Goal: Navigation & Orientation: Find specific page/section

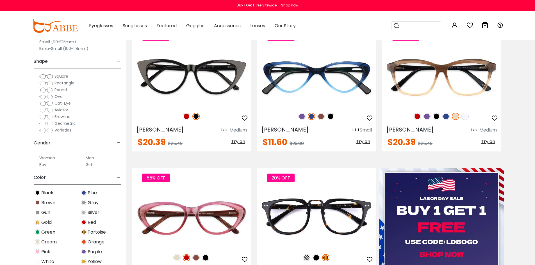
click at [61, 124] on span "Geometric" at bounding box center [64, 124] width 21 height 6
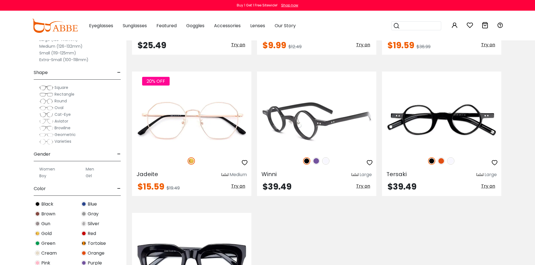
scroll to position [337, 0]
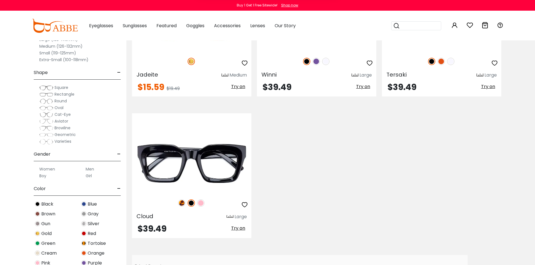
click at [55, 93] on span "Rectangle" at bounding box center [64, 95] width 20 height 6
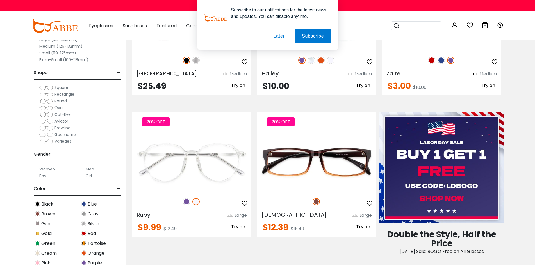
click at [64, 87] on span "Square" at bounding box center [61, 88] width 14 height 6
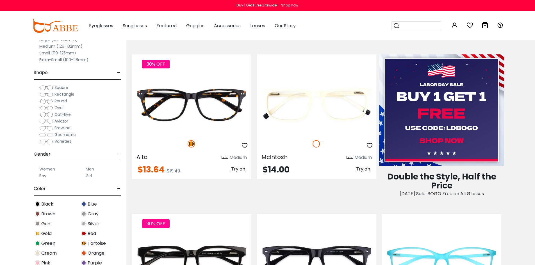
scroll to position [393, 0]
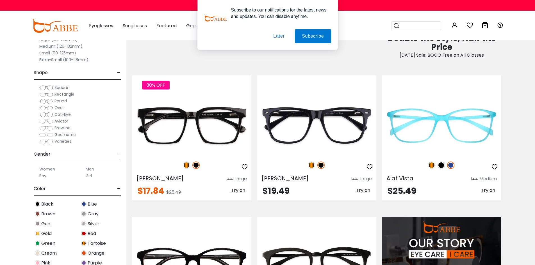
click at [0, 0] on button "Later" at bounding box center [0, 0] width 0 height 0
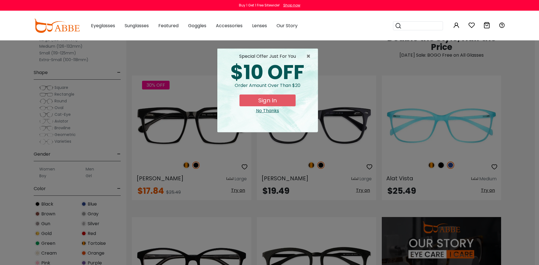
click at [277, 113] on div "No Thanks" at bounding box center [268, 111] width 92 height 7
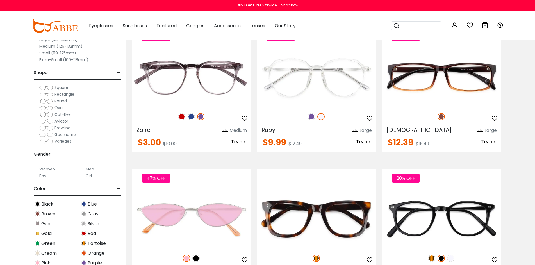
scroll to position [870, 0]
